Goal: Check status

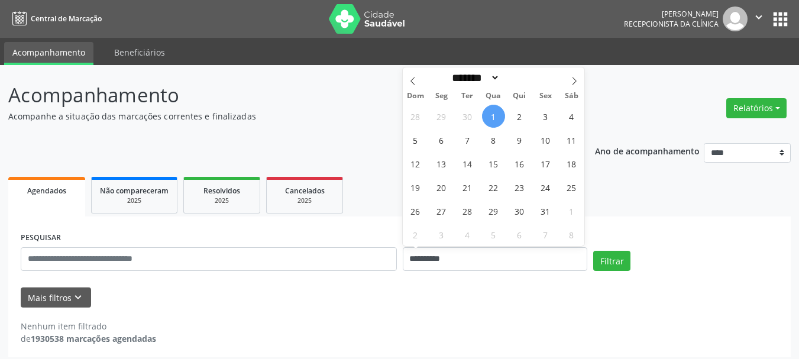
select select "*"
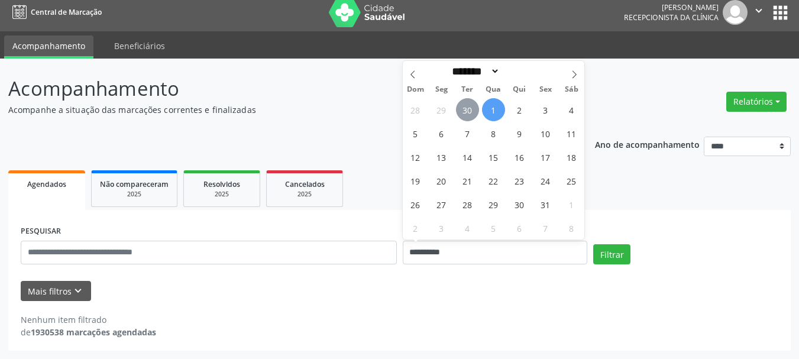
click at [466, 115] on span "30" at bounding box center [467, 109] width 23 height 23
type input "**********"
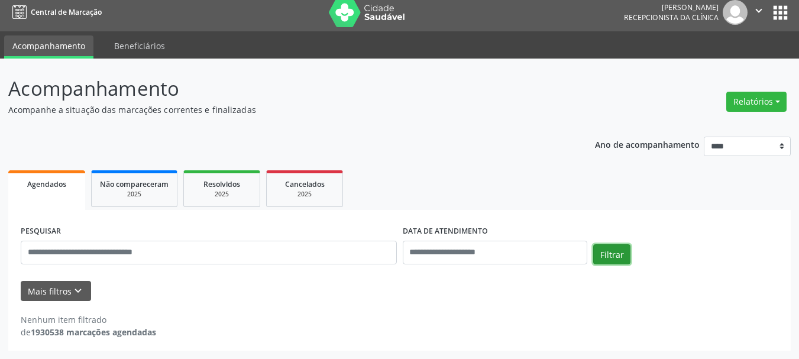
click at [611, 260] on button "Filtrar" at bounding box center [611, 254] width 37 height 20
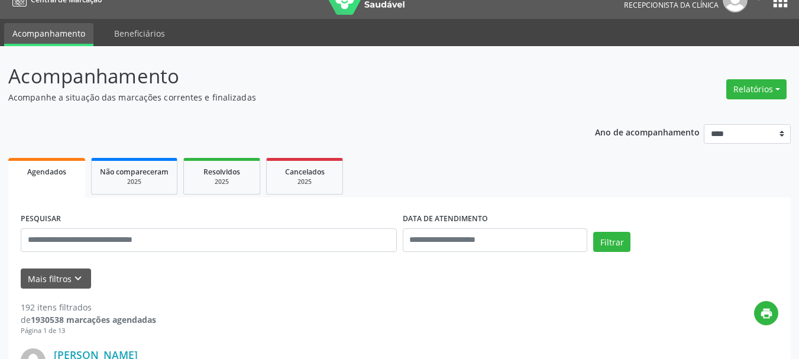
scroll to position [0, 0]
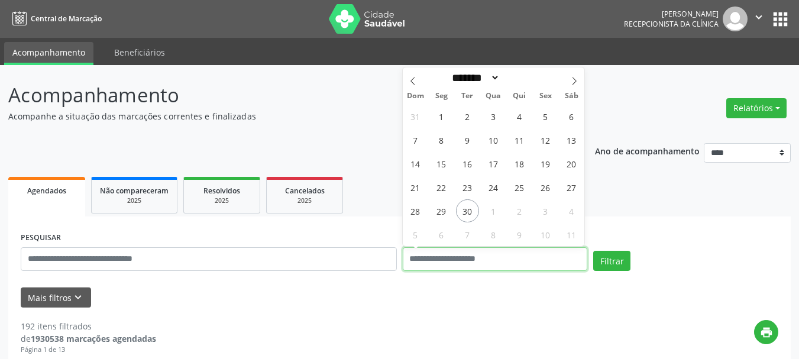
click at [444, 250] on input "text" at bounding box center [495, 259] width 185 height 24
click at [470, 206] on span "30" at bounding box center [467, 210] width 23 height 23
type input "**********"
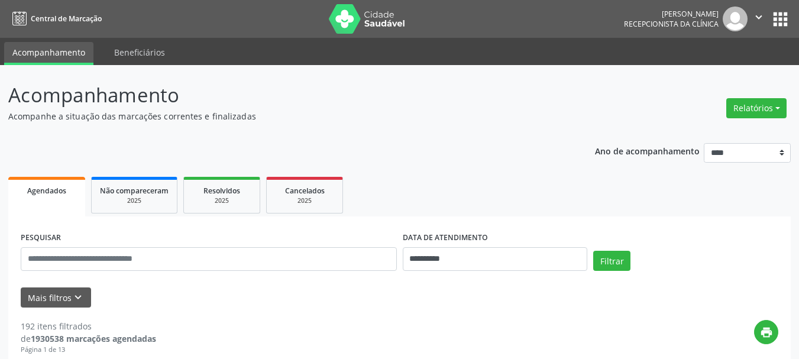
click at [470, 206] on ul "Agendados Não compareceram 2025 Resolvidos 2025 Cancelados 2025" at bounding box center [399, 195] width 783 height 43
click at [625, 262] on button "Filtrar" at bounding box center [611, 261] width 37 height 20
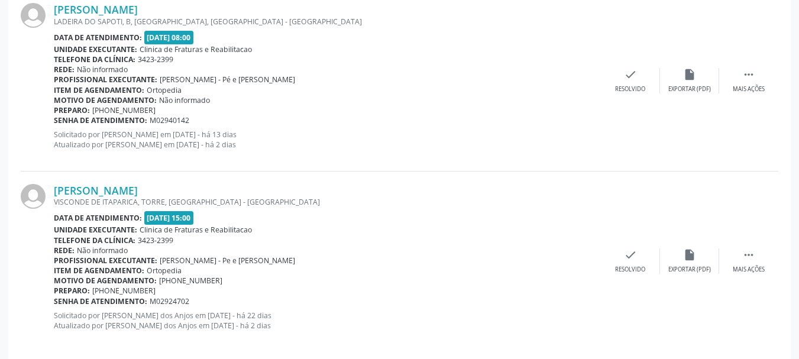
scroll to position [377, 0]
